Goal: Task Accomplishment & Management: Use online tool/utility

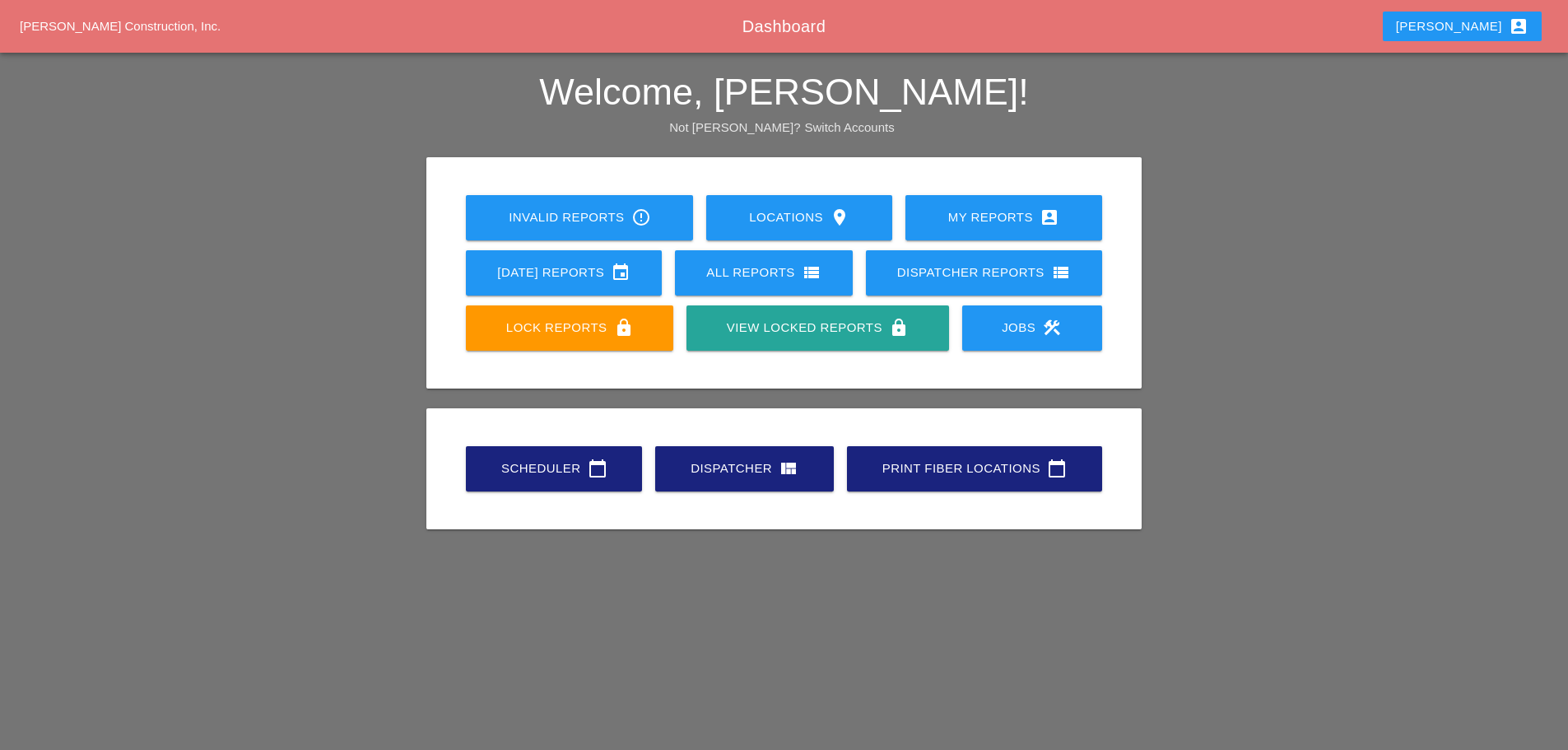
click at [542, 456] on link "Scheduler calendar_today" at bounding box center [554, 468] width 176 height 45
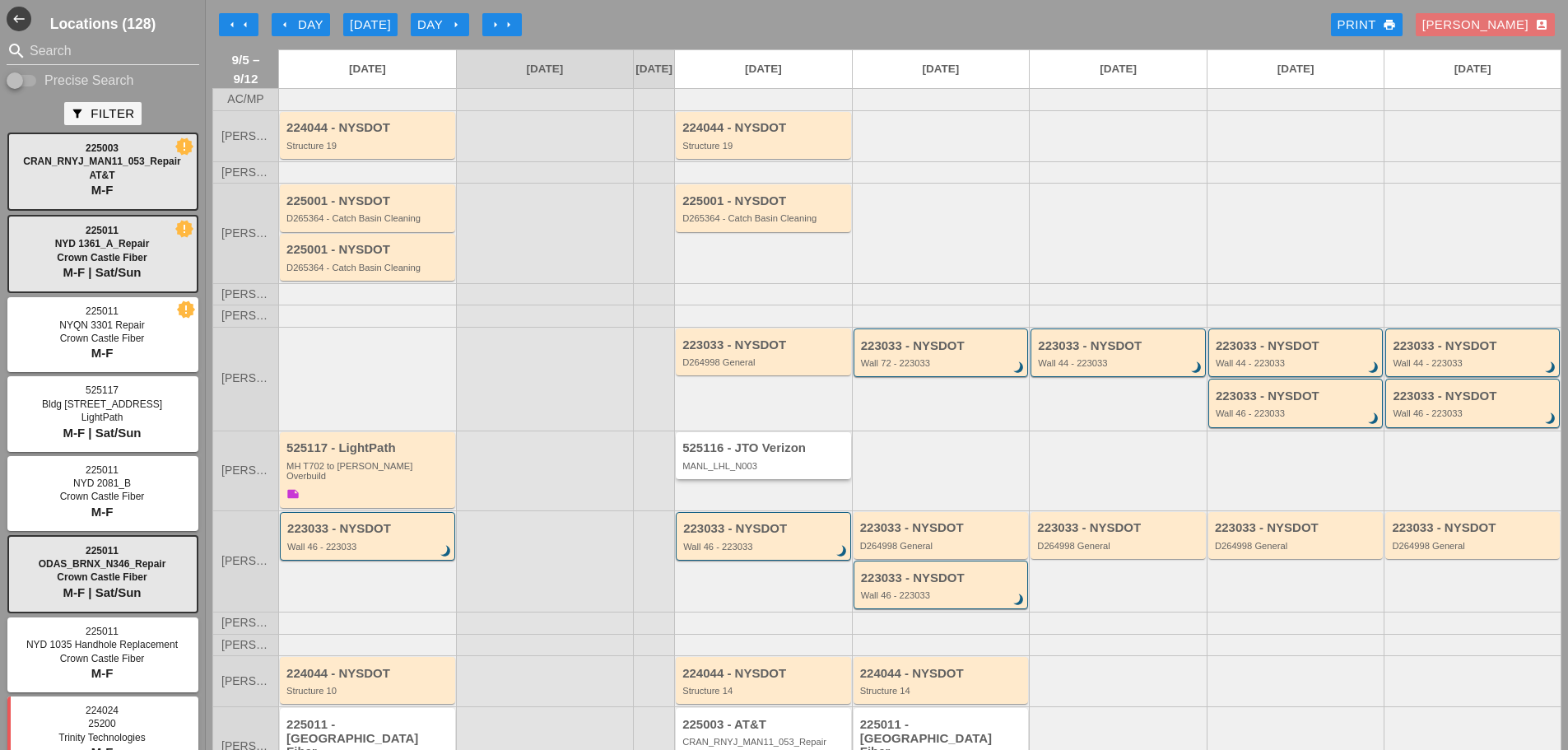
click at [719, 455] on div "525116 - JTO Verizon" at bounding box center [764, 448] width 165 height 14
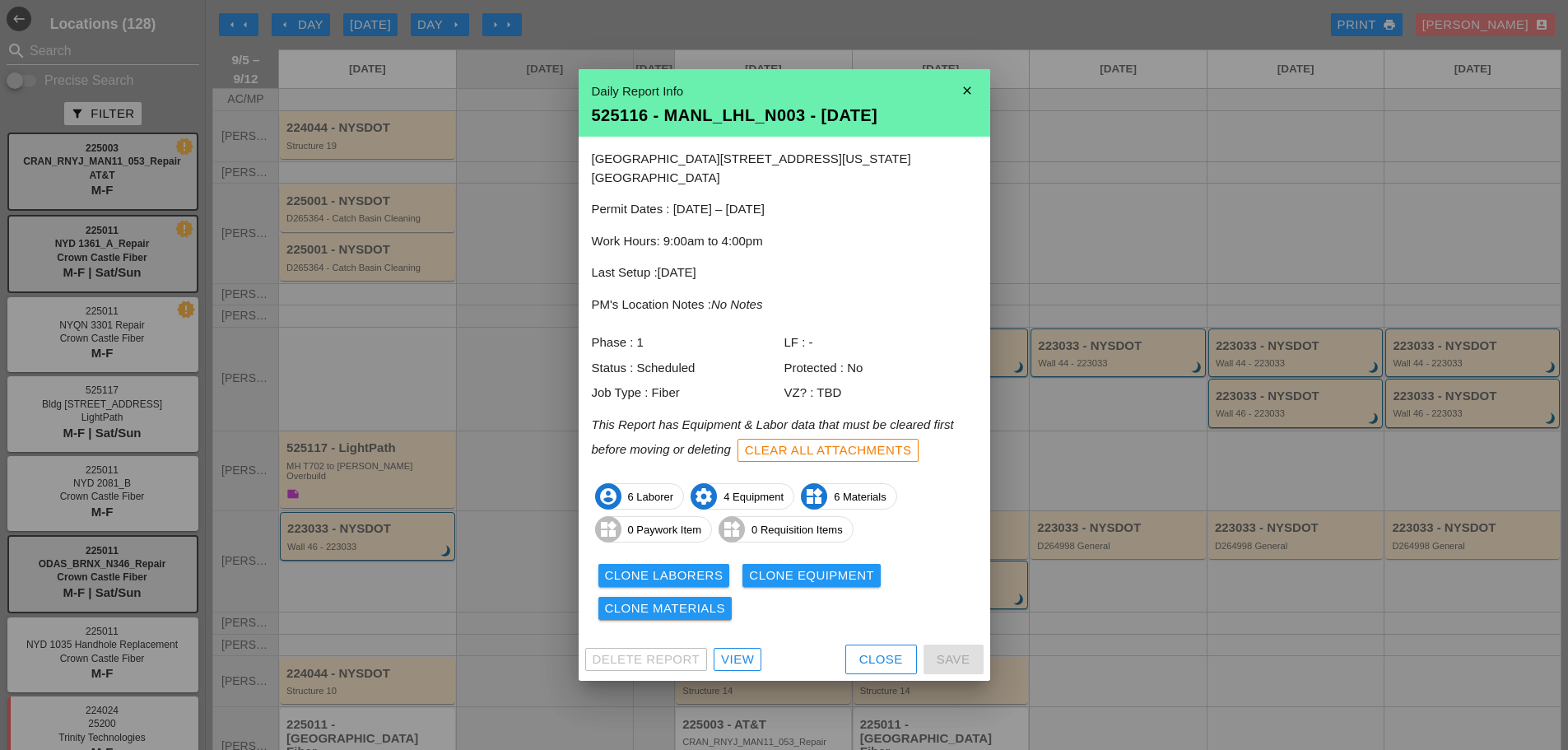
click at [748, 650] on div "View" at bounding box center [738, 659] width 33 height 19
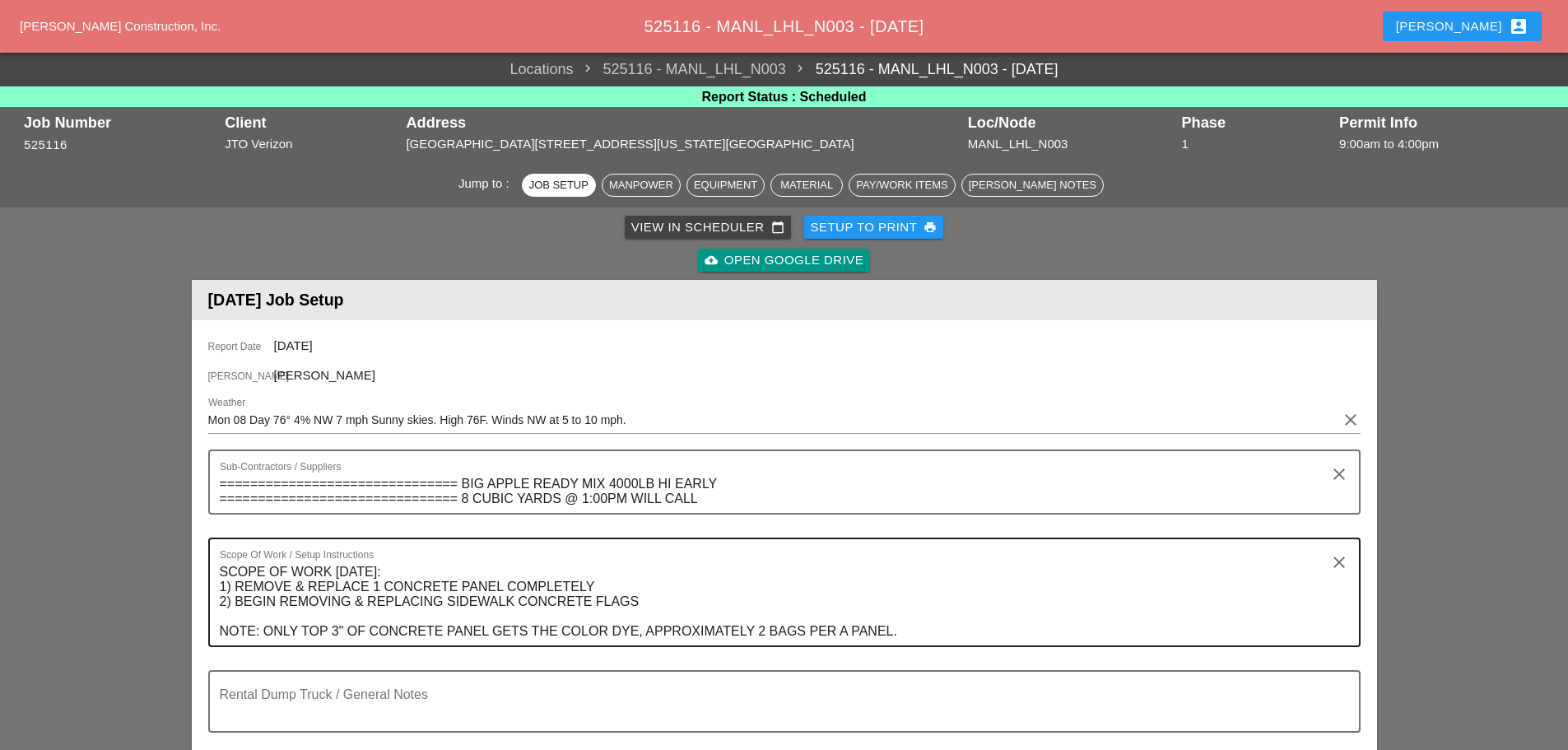
scroll to position [165, 0]
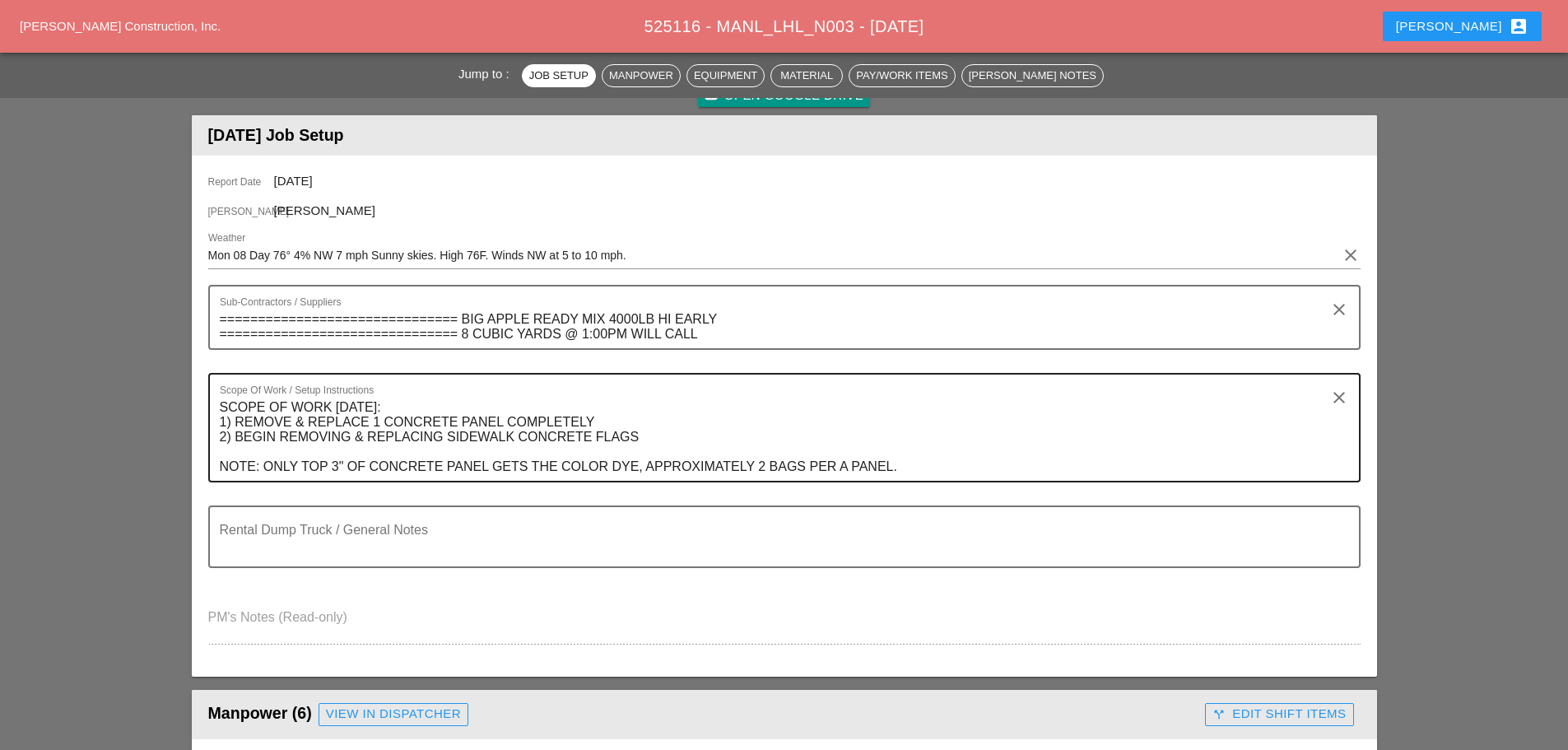
click at [452, 388] on div "Scope Of Work / Setup Instructions SCOPE OF WORK [DATE]: 1) REMOVE & REPLACE 1 …" at bounding box center [777, 428] width 1116 height 106
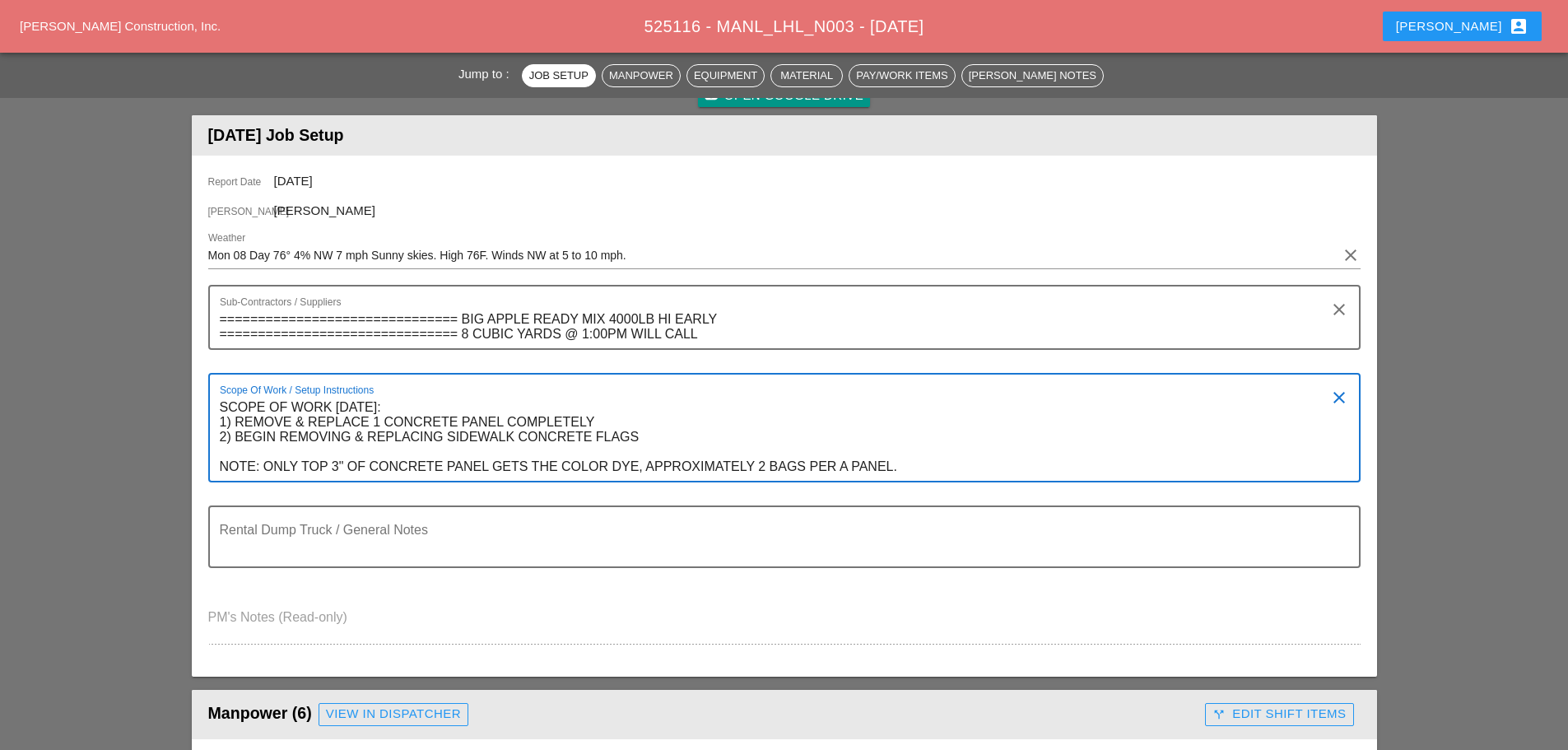
click at [426, 405] on textarea "SCOPE OF WORK [DATE]: 1) REMOVE & REPLACE 1 CONCRETE PANEL COMPLETELY 2) BEGIN …" at bounding box center [777, 438] width 1116 height 86
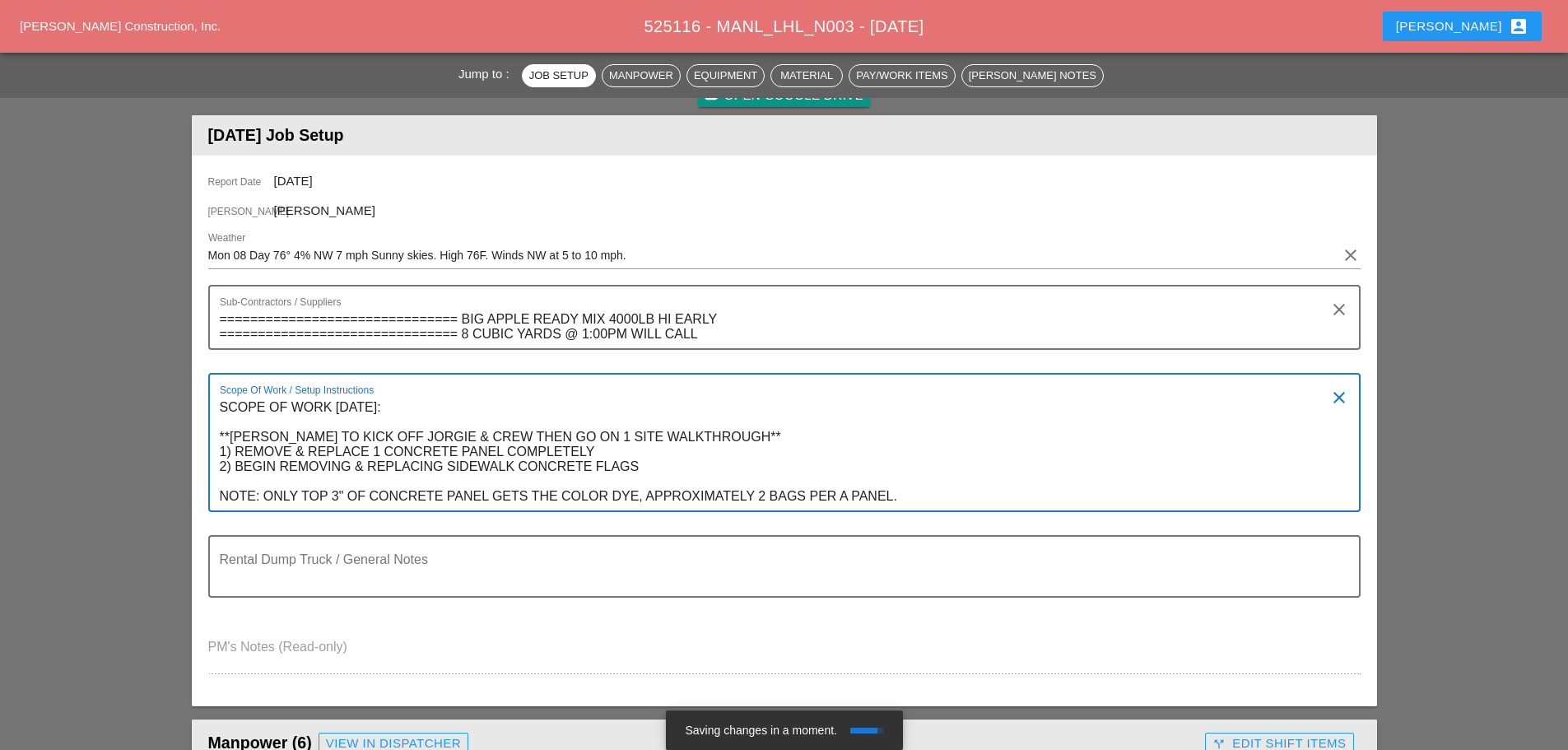
type textarea "SCOPE OF WORK [DATE]: **[PERSON_NAME] TO KICK OFF JORGIE & CREW THEN GO ON 1 SI…"
